Goal: Task Accomplishment & Management: Manage account settings

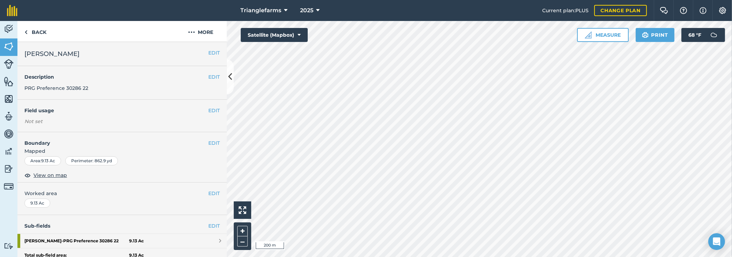
scroll to position [63, 0]
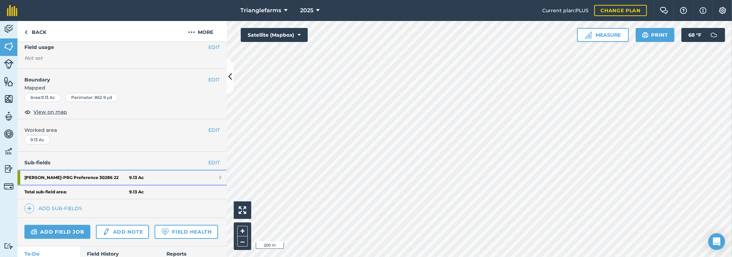
click at [78, 175] on strong "[PERSON_NAME] - PRG Preference 30286 22" at bounding box center [76, 177] width 105 height 14
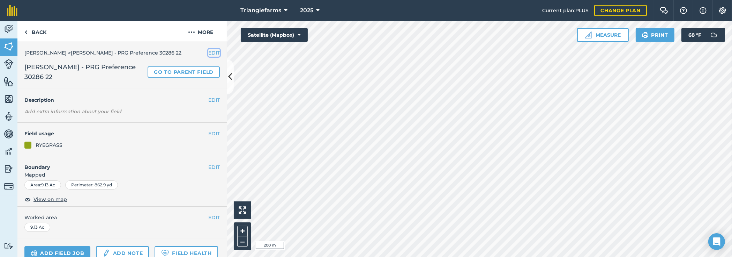
click at [209, 51] on button "EDIT" at bounding box center [214, 53] width 12 height 8
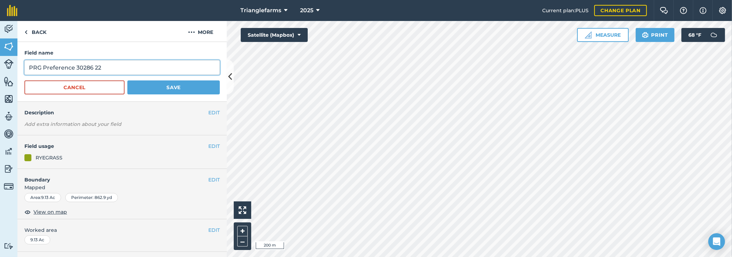
drag, startPoint x: 73, startPoint y: 67, endPoint x: 45, endPoint y: 66, distance: 27.9
click at [45, 66] on input "PRG Preference 30286 22" at bounding box center [121, 67] width 195 height 15
click at [85, 66] on input "PRG PI 30382 22" at bounding box center [121, 67] width 195 height 15
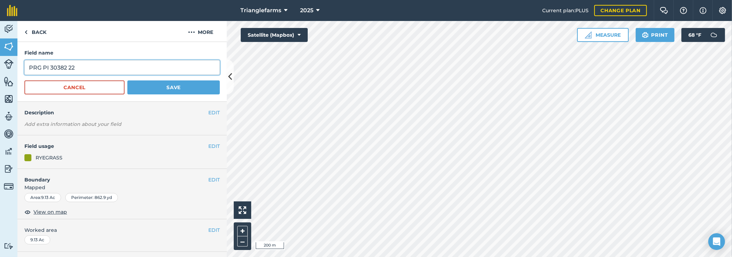
type input "PRG PI 30382 22"
click at [156, 89] on button "Save" at bounding box center [173, 87] width 93 height 14
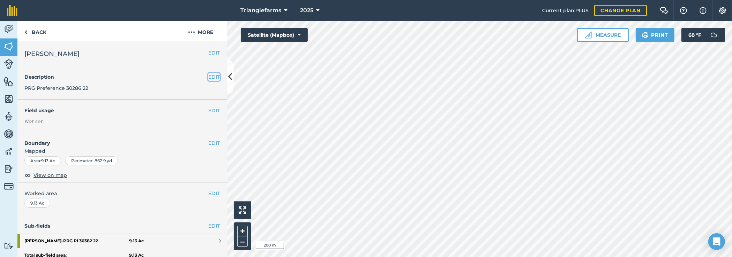
click at [208, 76] on button "EDIT" at bounding box center [214, 77] width 12 height 8
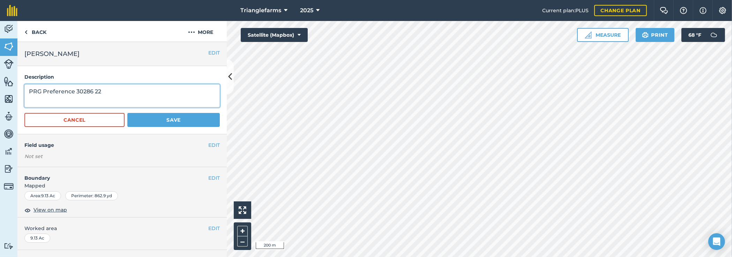
drag, startPoint x: 118, startPoint y: 87, endPoint x: 16, endPoint y: 82, distance: 102.4
click at [16, 82] on div "Activity Fields Livestock Features Maps Team Vehicles Data Reporting Billing Tu…" at bounding box center [366, 139] width 732 height 236
click at [79, 118] on button "Cancel" at bounding box center [74, 120] width 100 height 14
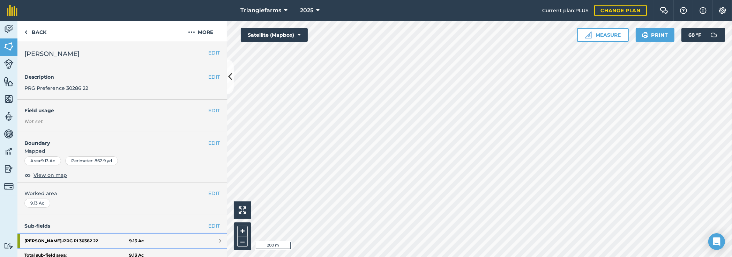
click at [77, 241] on strong "[PERSON_NAME] - PRG PI 30382 22" at bounding box center [76, 241] width 105 height 14
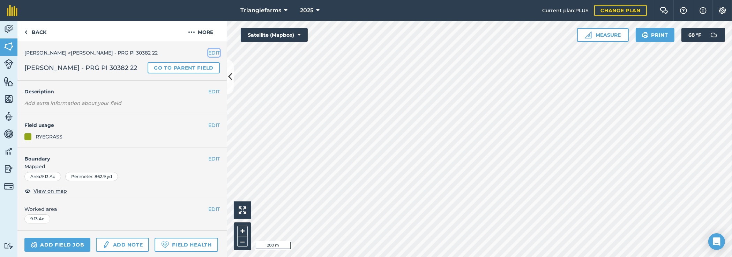
click at [208, 52] on button "EDIT" at bounding box center [214, 53] width 12 height 8
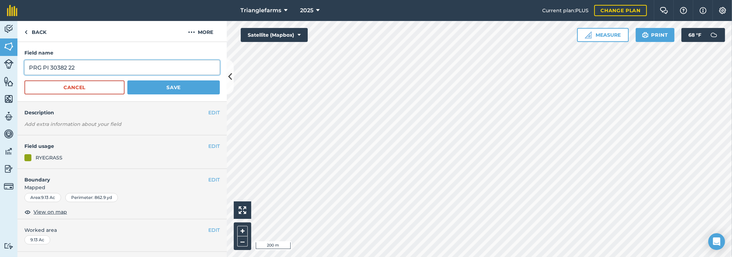
drag, startPoint x: 93, startPoint y: 64, endPoint x: 7, endPoint y: 61, distance: 85.6
click at [7, 61] on div "Activity Fields Livestock Features Maps Team Vehicles Data Reporting Billing Tu…" at bounding box center [366, 139] width 732 height 236
click at [86, 87] on button "Cancel" at bounding box center [74, 87] width 100 height 14
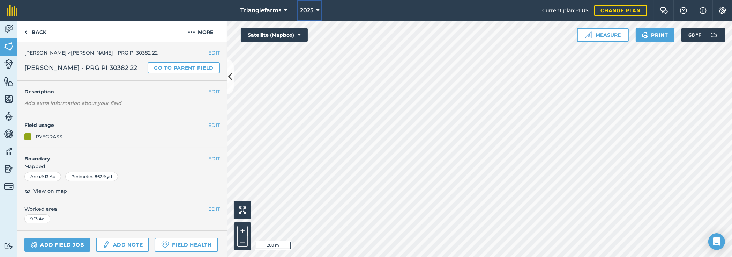
click at [312, 8] on span "2025" at bounding box center [306, 10] width 13 height 8
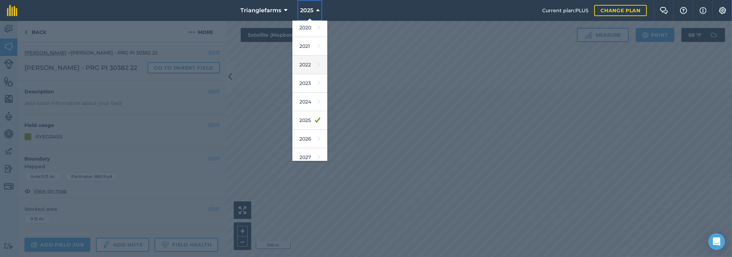
scroll to position [63, 0]
click at [306, 99] on link "2024" at bounding box center [310, 96] width 35 height 19
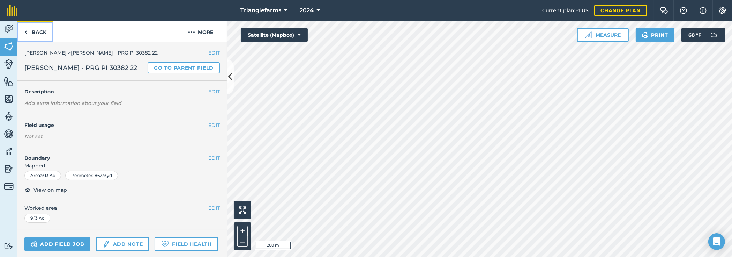
click at [38, 34] on link "Back" at bounding box center [35, 31] width 36 height 21
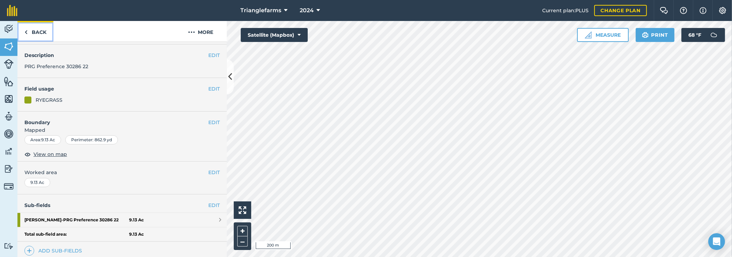
scroll to position [31, 0]
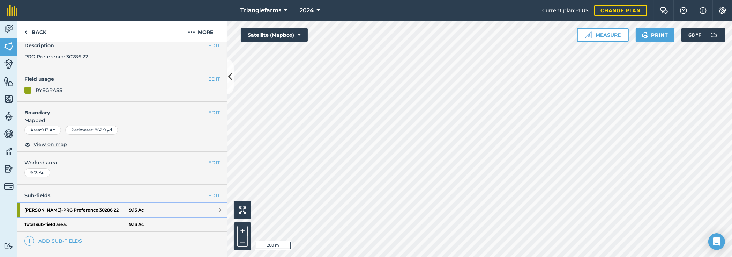
click at [84, 210] on strong "[PERSON_NAME] - PRG Preference 30286 22" at bounding box center [76, 210] width 105 height 14
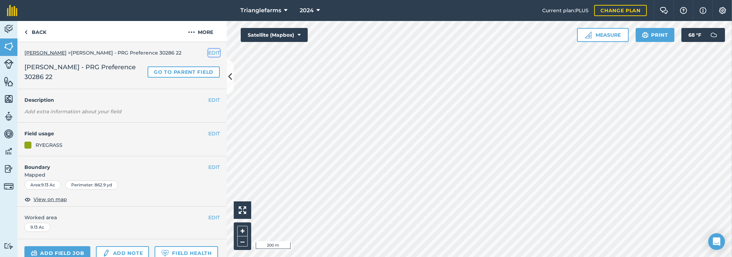
click at [208, 49] on button "EDIT" at bounding box center [214, 53] width 12 height 8
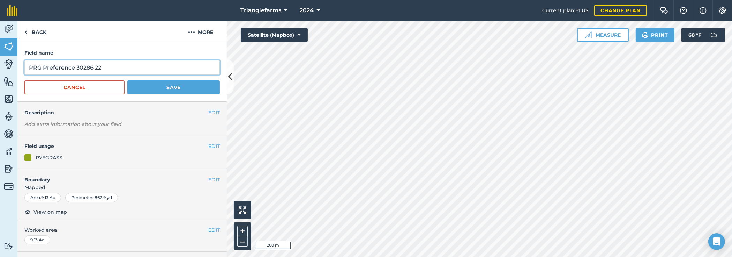
drag, startPoint x: 124, startPoint y: 64, endPoint x: 23, endPoint y: 61, distance: 100.2
click at [23, 61] on div "Field name PRG Preference 30286 22 Cancel Save" at bounding box center [121, 72] width 209 height 60
paste input "I 30382"
type input "PRG PI 30382 22"
click at [166, 88] on button "Save" at bounding box center [173, 87] width 93 height 14
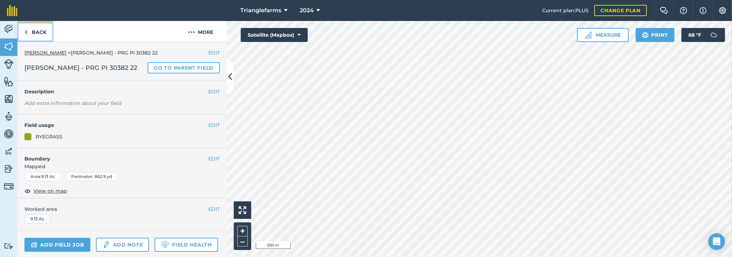
click at [35, 31] on link "Back" at bounding box center [35, 31] width 36 height 21
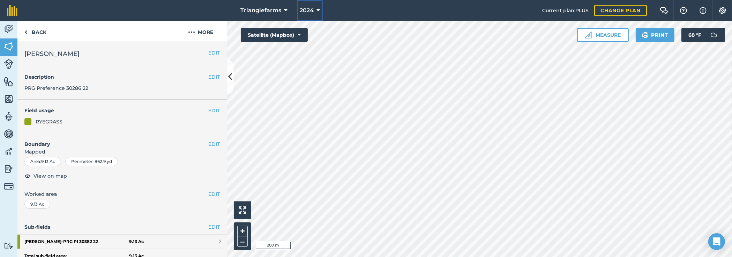
click at [310, 15] on button "2024" at bounding box center [310, 10] width 26 height 21
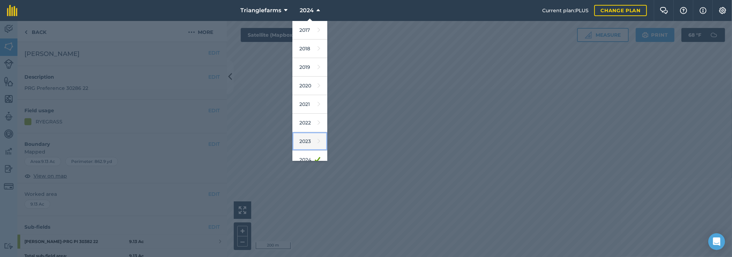
click at [304, 140] on link "2023" at bounding box center [310, 141] width 35 height 19
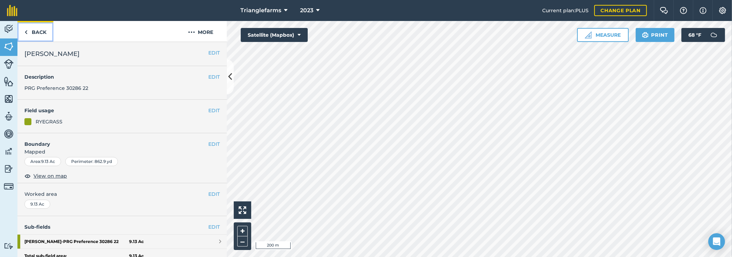
click at [43, 31] on link "Back" at bounding box center [35, 31] width 36 height 21
click at [73, 238] on strong "[PERSON_NAME] - PRG Preference 30286 22" at bounding box center [76, 241] width 105 height 14
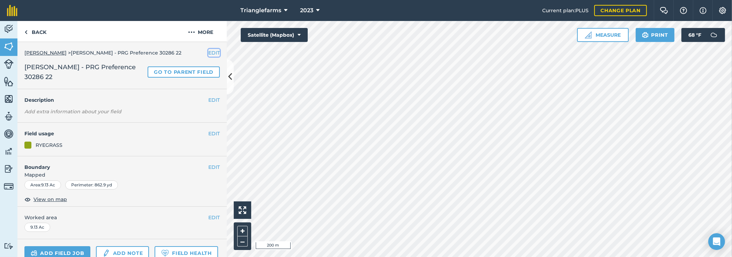
click at [209, 54] on button "EDIT" at bounding box center [214, 53] width 12 height 8
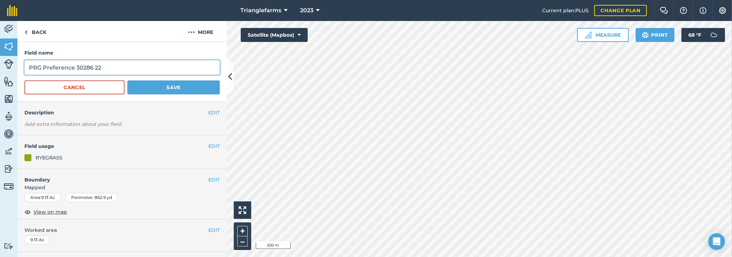
drag, startPoint x: 124, startPoint y: 64, endPoint x: 22, endPoint y: 64, distance: 101.6
click at [22, 64] on div "Field name PRG Preference 30286 22 Cancel Save" at bounding box center [121, 72] width 209 height 60
paste input "I 30382"
type input "PRG PI 30382 22"
click at [157, 86] on button "Save" at bounding box center [173, 87] width 93 height 14
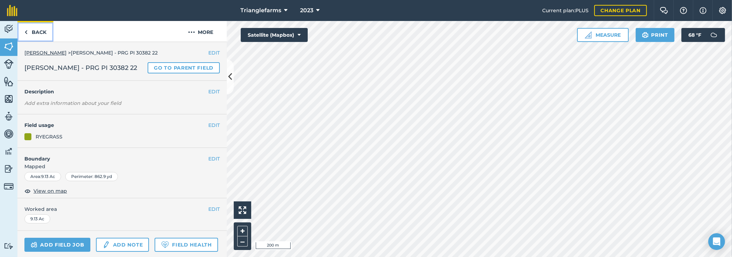
click at [36, 31] on link "Back" at bounding box center [35, 31] width 36 height 21
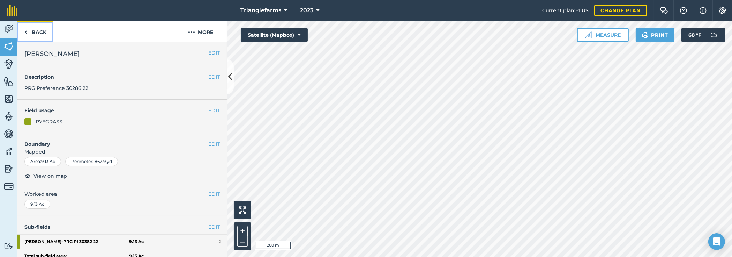
click at [32, 32] on link "Back" at bounding box center [35, 31] width 36 height 21
click at [209, 74] on button "EDIT" at bounding box center [214, 77] width 12 height 8
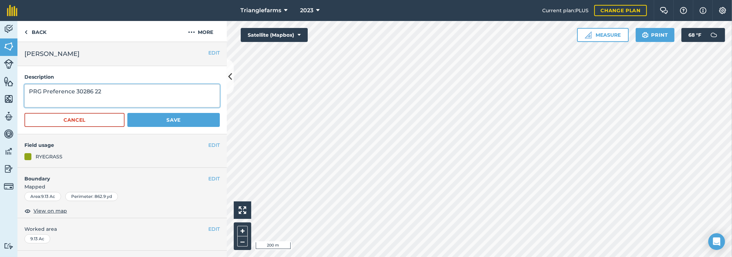
drag, startPoint x: 121, startPoint y: 92, endPoint x: 3, endPoint y: 84, distance: 117.6
click at [3, 84] on div "Activity Fields Livestock Features Maps Team Vehicles Data Reporting Billing Tu…" at bounding box center [366, 139] width 732 height 236
paste textarea "I 30382"
type textarea "PRG PI 30382 22"
click at [183, 118] on button "Save" at bounding box center [173, 120] width 93 height 14
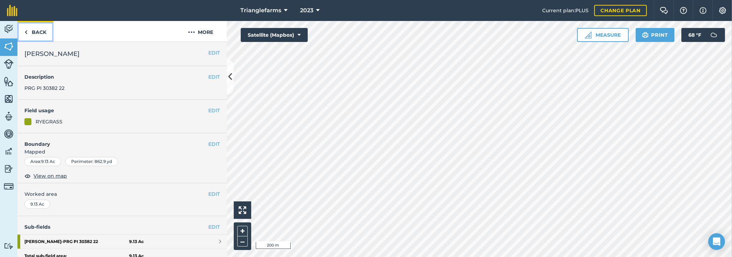
click at [43, 31] on link "Back" at bounding box center [35, 31] width 36 height 21
click at [317, 11] on icon at bounding box center [317, 10] width 3 height 8
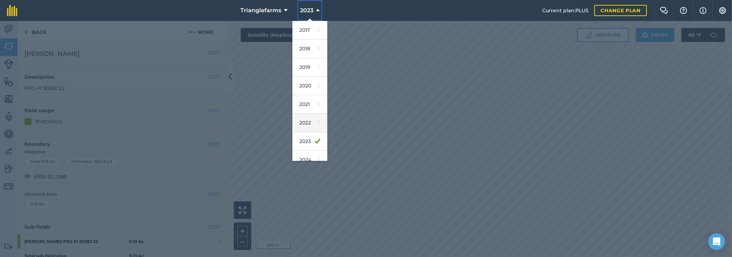
scroll to position [31, 0]
click at [310, 122] on link "2024" at bounding box center [310, 128] width 35 height 19
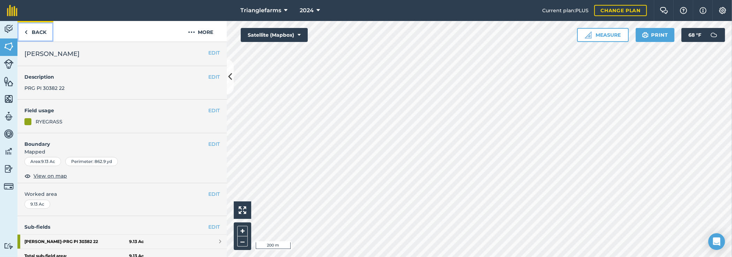
click at [39, 32] on link "Back" at bounding box center [35, 31] width 36 height 21
click at [30, 31] on link "Back" at bounding box center [35, 31] width 36 height 21
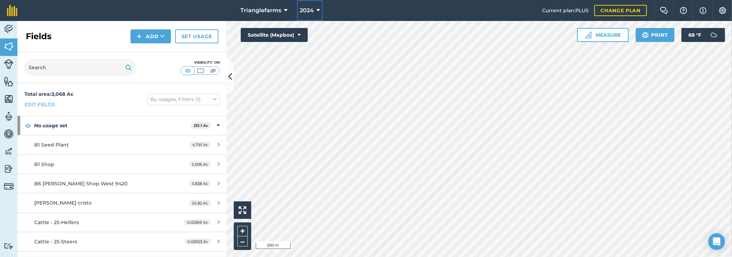
click at [317, 12] on icon at bounding box center [318, 10] width 3 height 8
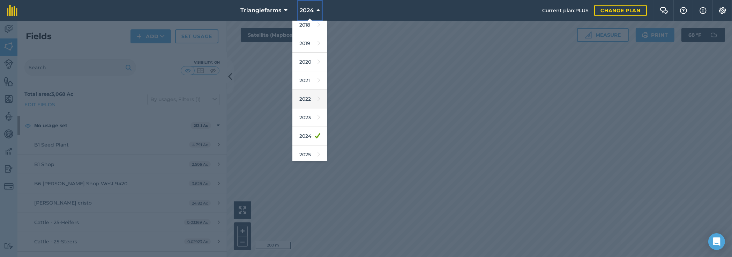
scroll to position [31, 0]
click at [311, 146] on link "2025" at bounding box center [310, 147] width 35 height 19
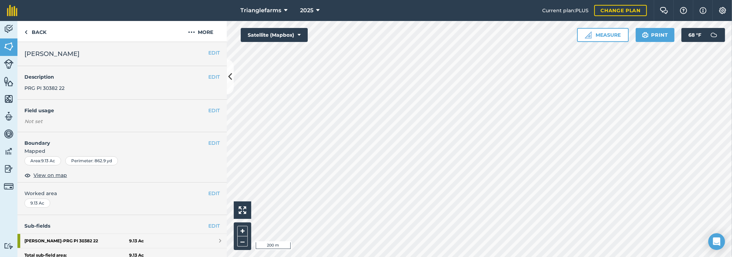
scroll to position [63, 0]
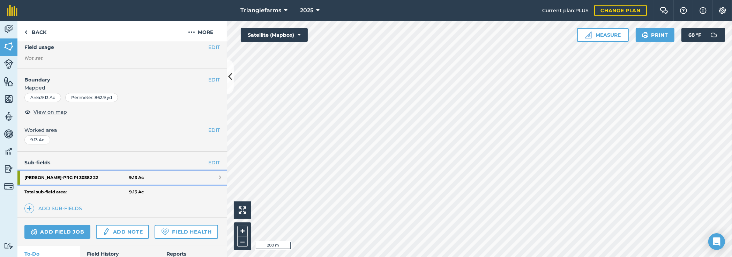
click at [81, 176] on strong "[PERSON_NAME] - PRG PI 30382 22" at bounding box center [76, 177] width 105 height 14
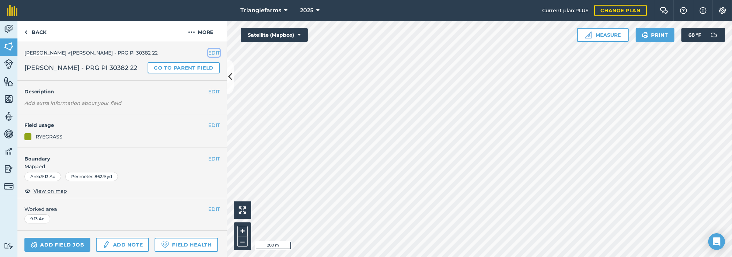
click at [210, 52] on button "EDIT" at bounding box center [214, 53] width 12 height 8
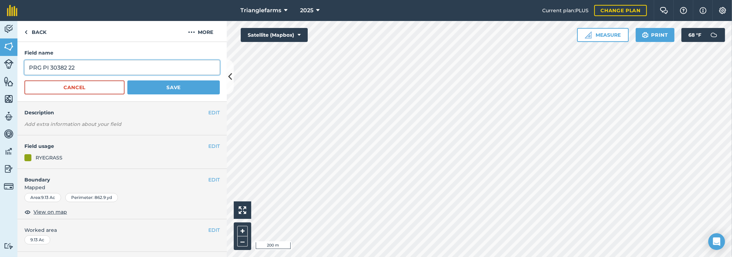
drag, startPoint x: 87, startPoint y: 65, endPoint x: 15, endPoint y: 61, distance: 72.0
click at [15, 61] on div "Activity Fields Livestock Features Maps Team Vehicles Data Reporting Billing Tu…" at bounding box center [366, 139] width 732 height 236
click at [42, 35] on link "Back" at bounding box center [35, 31] width 36 height 21
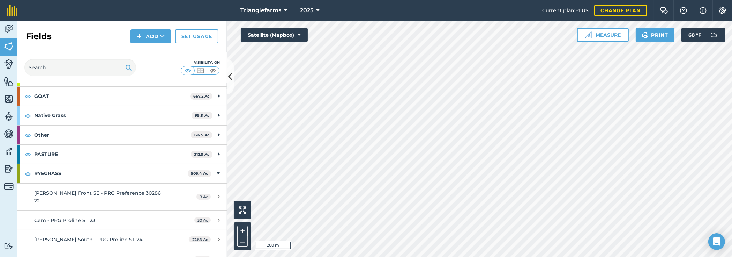
scroll to position [222, 0]
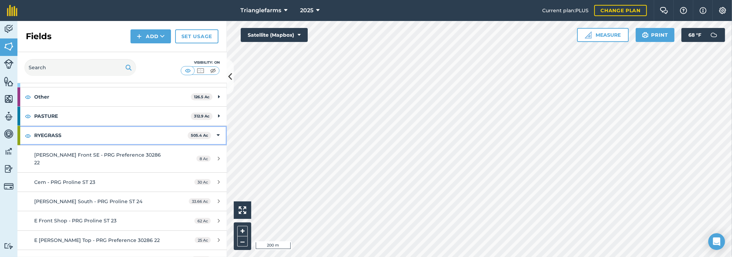
click at [21, 133] on div "RYEGRASS 505.4 Ac" at bounding box center [121, 135] width 209 height 19
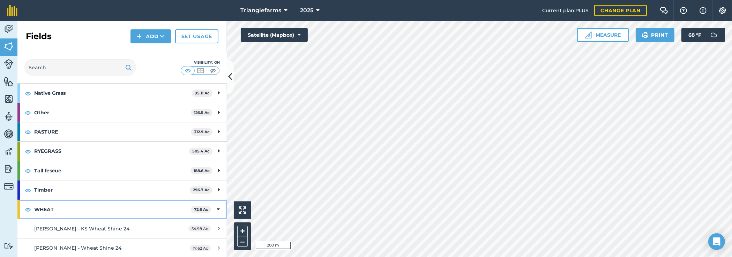
click at [22, 206] on div "WHEAT 72.6 Ac" at bounding box center [121, 209] width 209 height 19
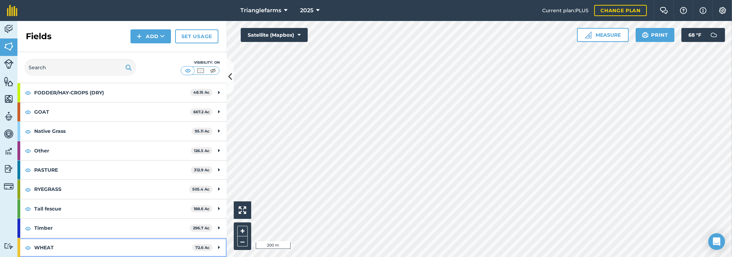
scroll to position [168, 0]
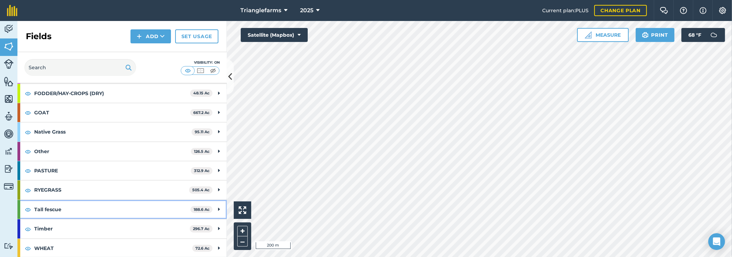
click at [19, 206] on div at bounding box center [18, 209] width 3 height 19
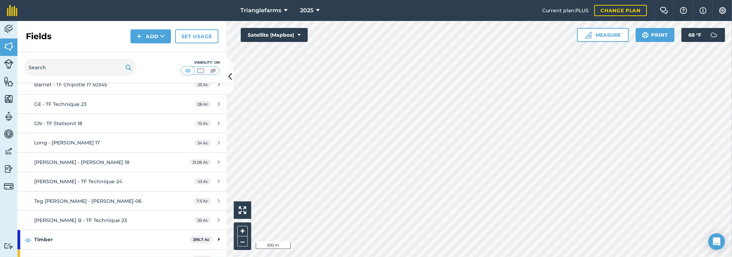
scroll to position [322, 0]
